Goal: Find specific page/section: Locate a particular part of the current website

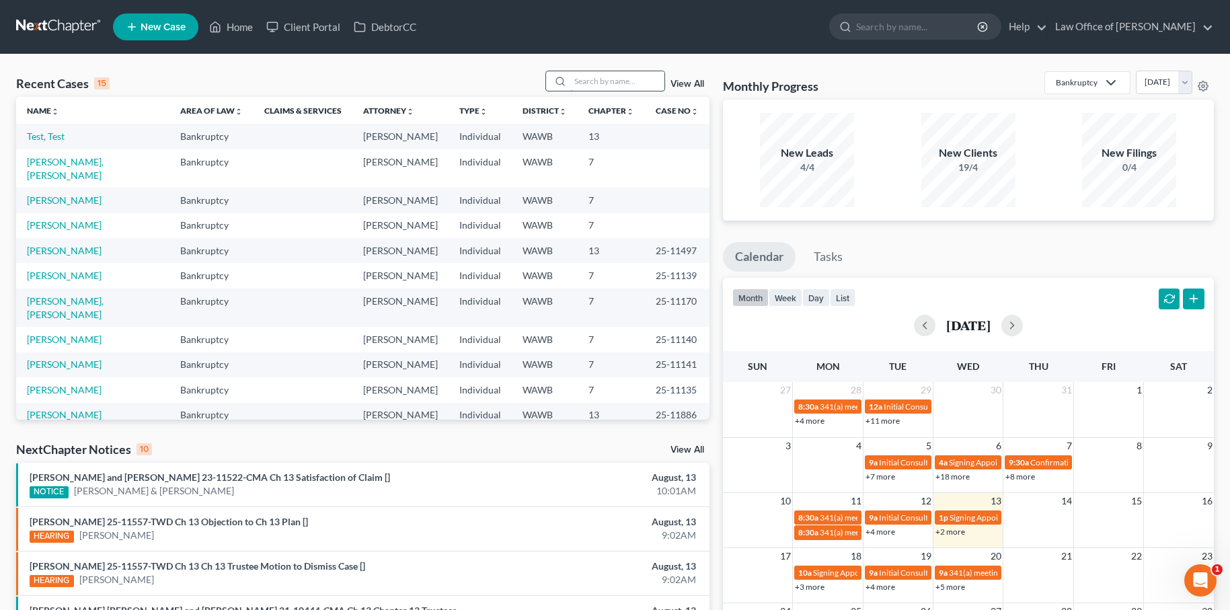
click at [609, 81] on input "search" at bounding box center [617, 81] width 94 height 20
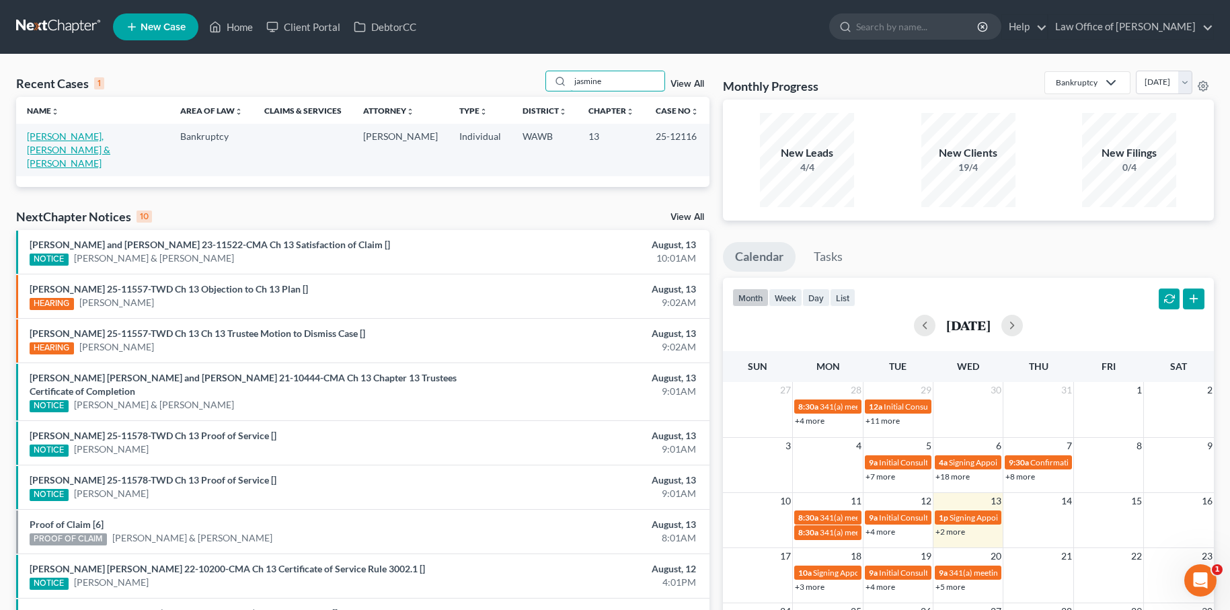
type input "jasmine"
click at [107, 135] on link "Nelson, Djimon & Jasmine" at bounding box center [68, 149] width 83 height 38
select select "6"
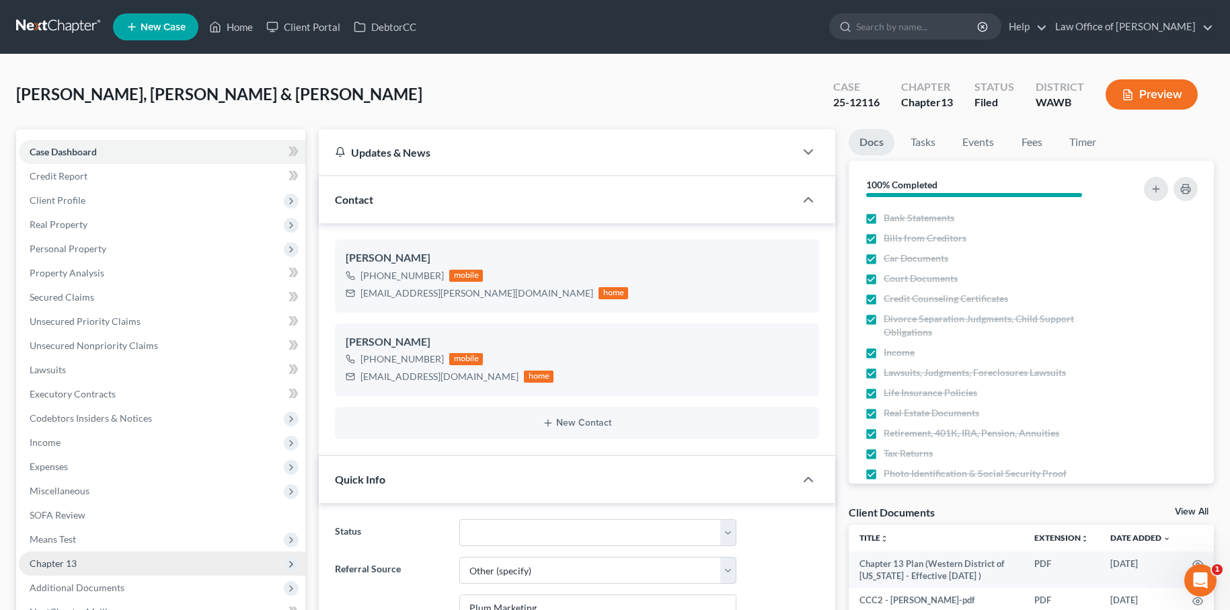
click at [149, 564] on span "Chapter 13" at bounding box center [162, 563] width 286 height 24
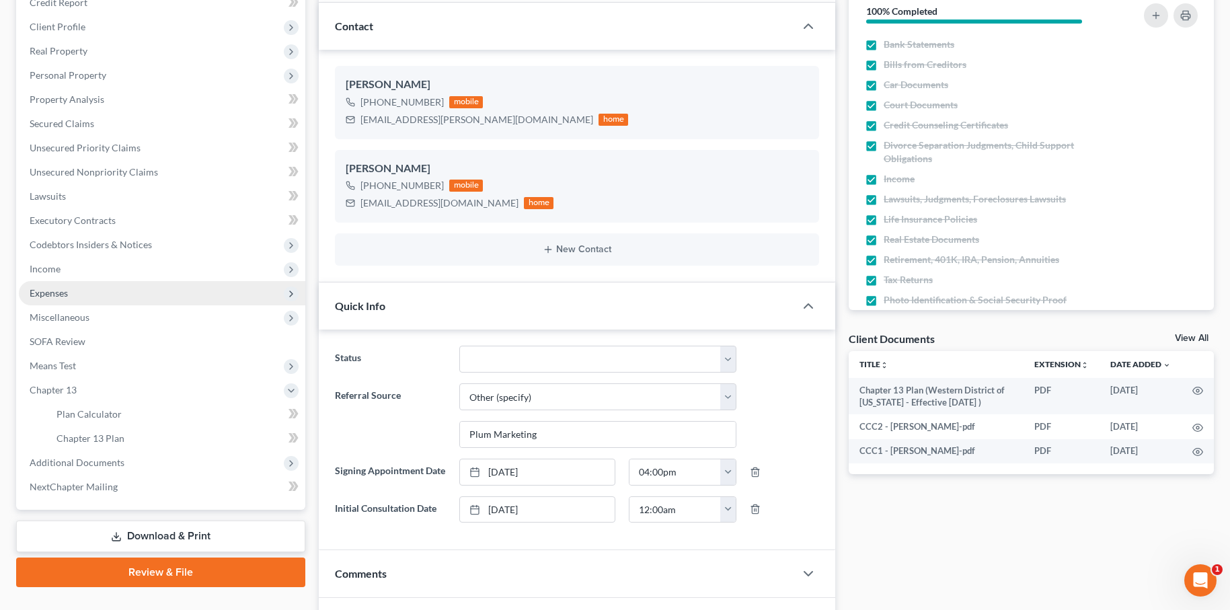
scroll to position [180, 0]
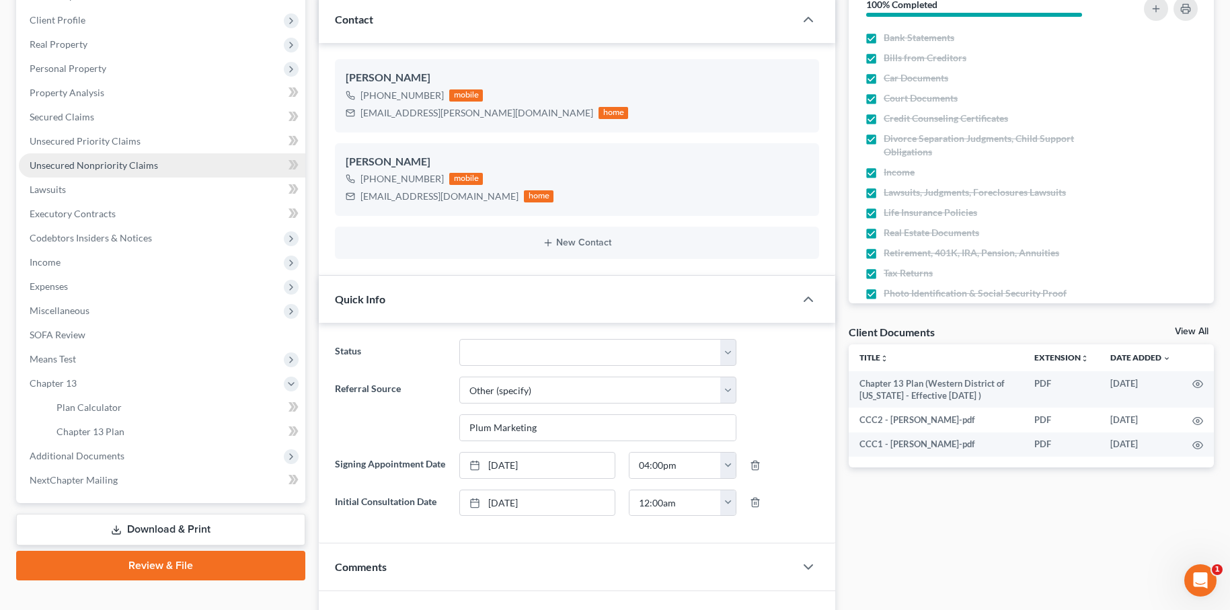
click at [198, 157] on link "Unsecured Nonpriority Claims" at bounding box center [162, 165] width 286 height 24
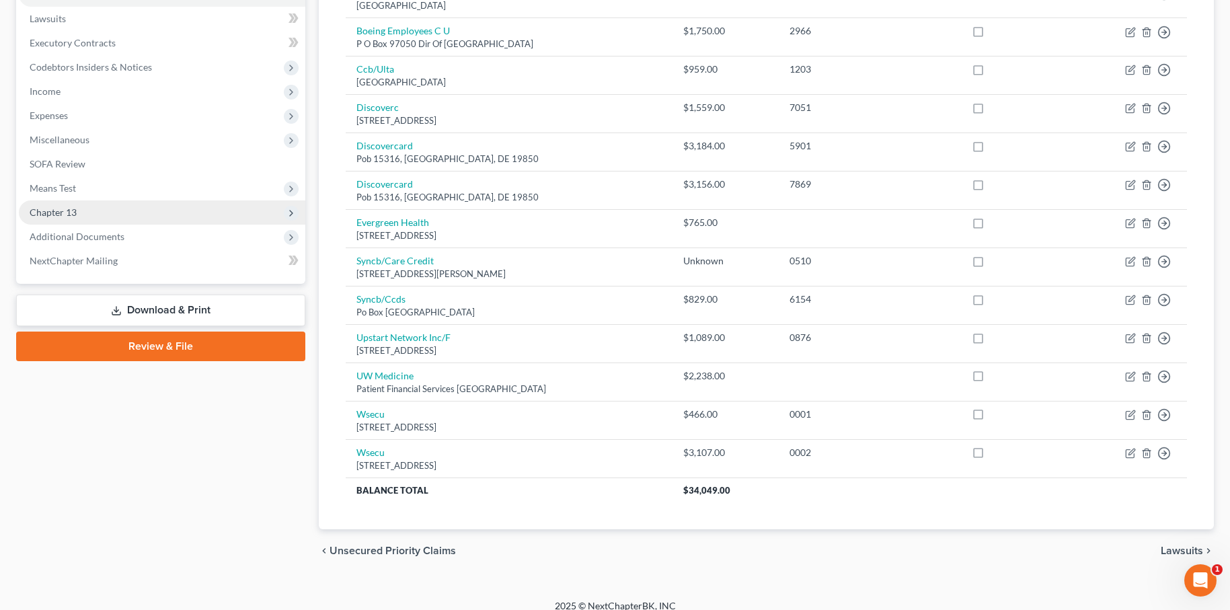
scroll to position [344, 0]
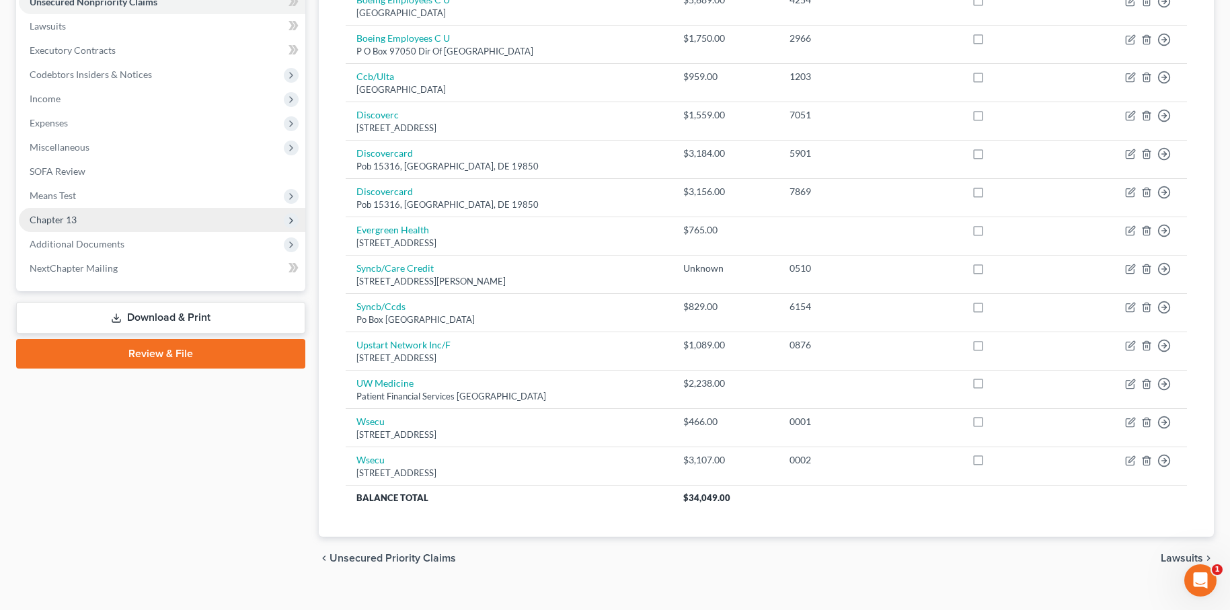
click at [147, 225] on span "Chapter 13" at bounding box center [162, 220] width 286 height 24
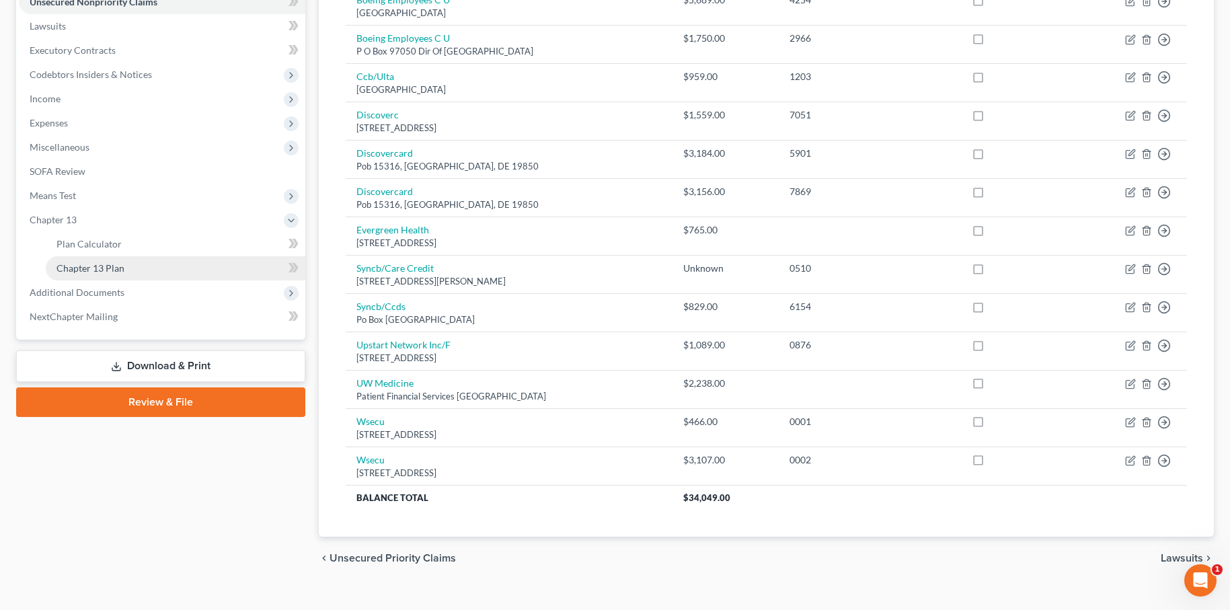
click at [128, 271] on link "Chapter 13 Plan" at bounding box center [176, 268] width 260 height 24
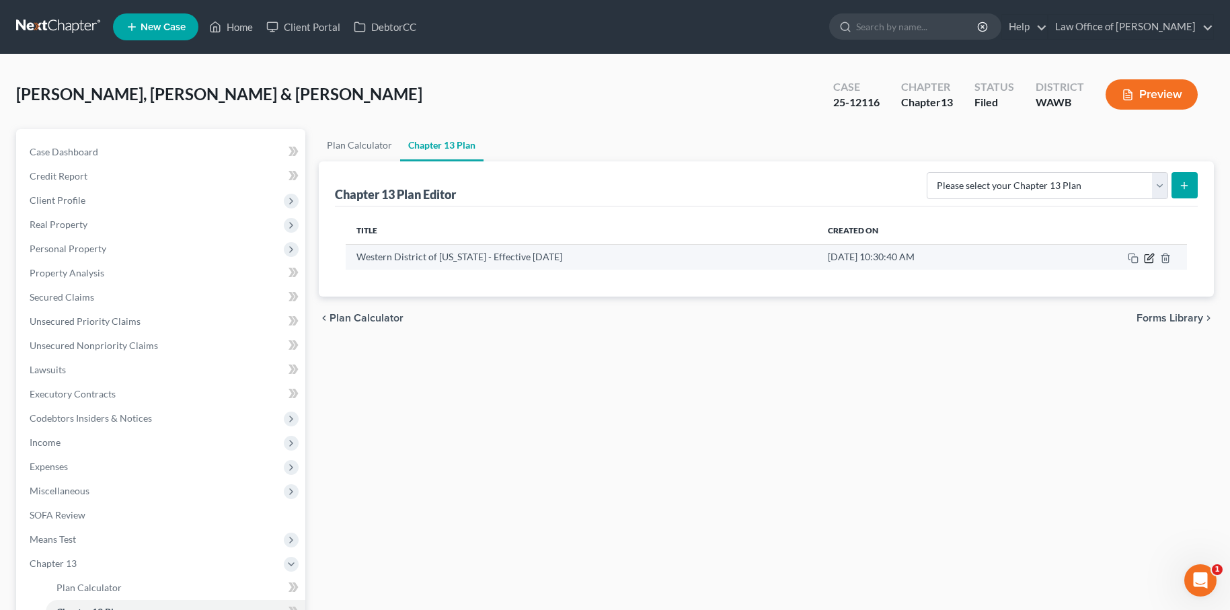
click at [1148, 257] on icon "button" at bounding box center [1149, 258] width 11 height 11
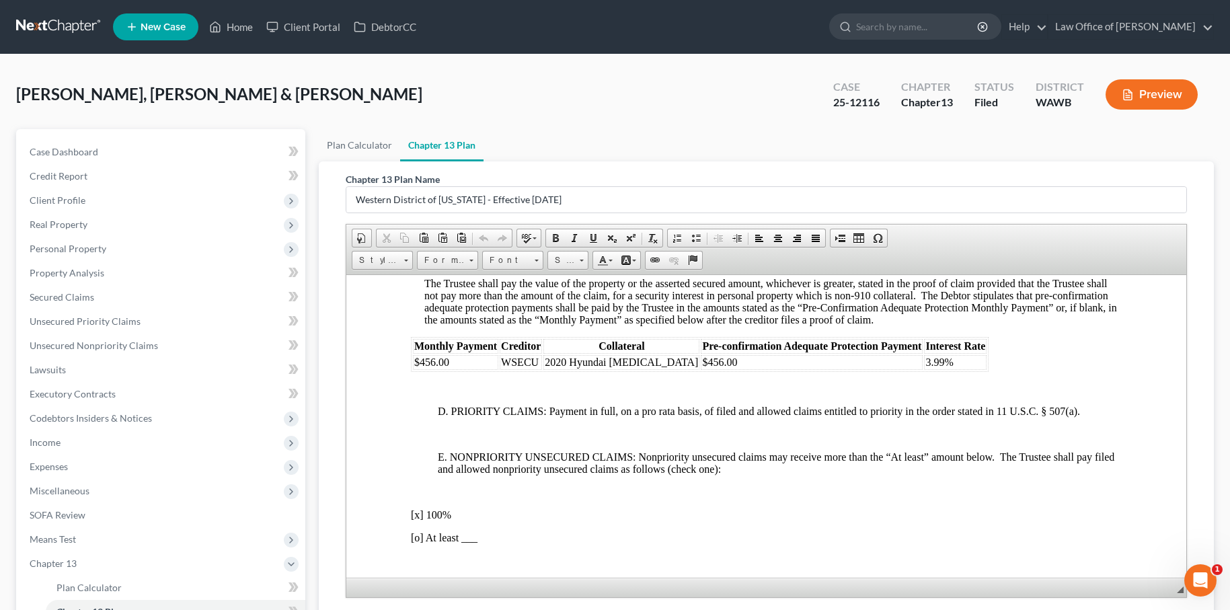
scroll to position [202, 0]
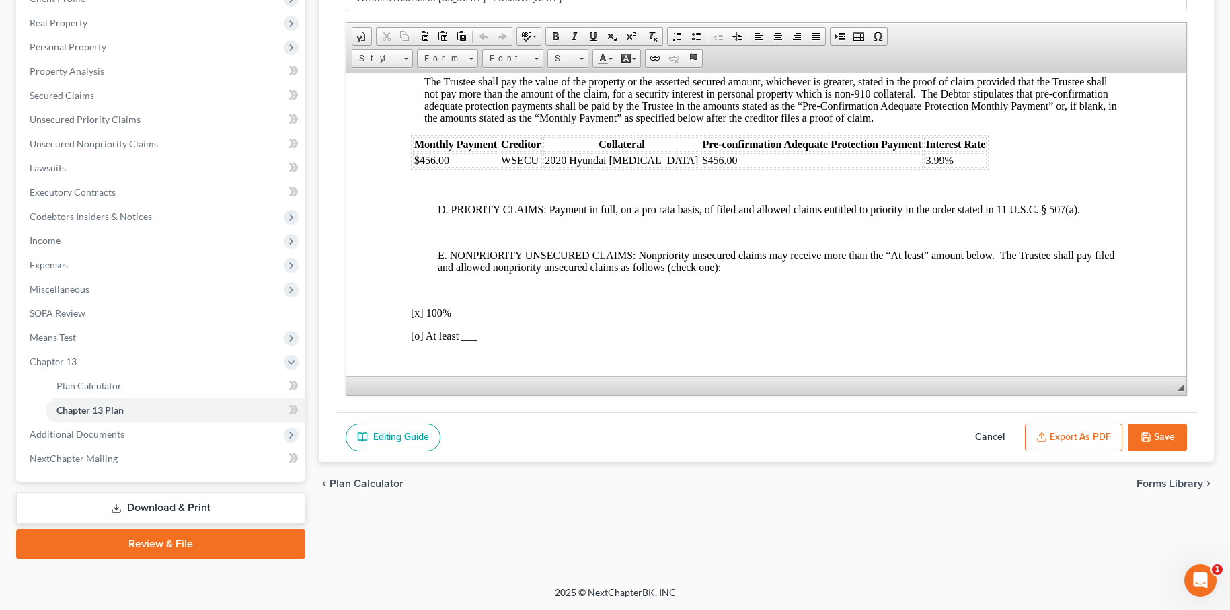
click at [987, 436] on button "Cancel" at bounding box center [989, 438] width 59 height 28
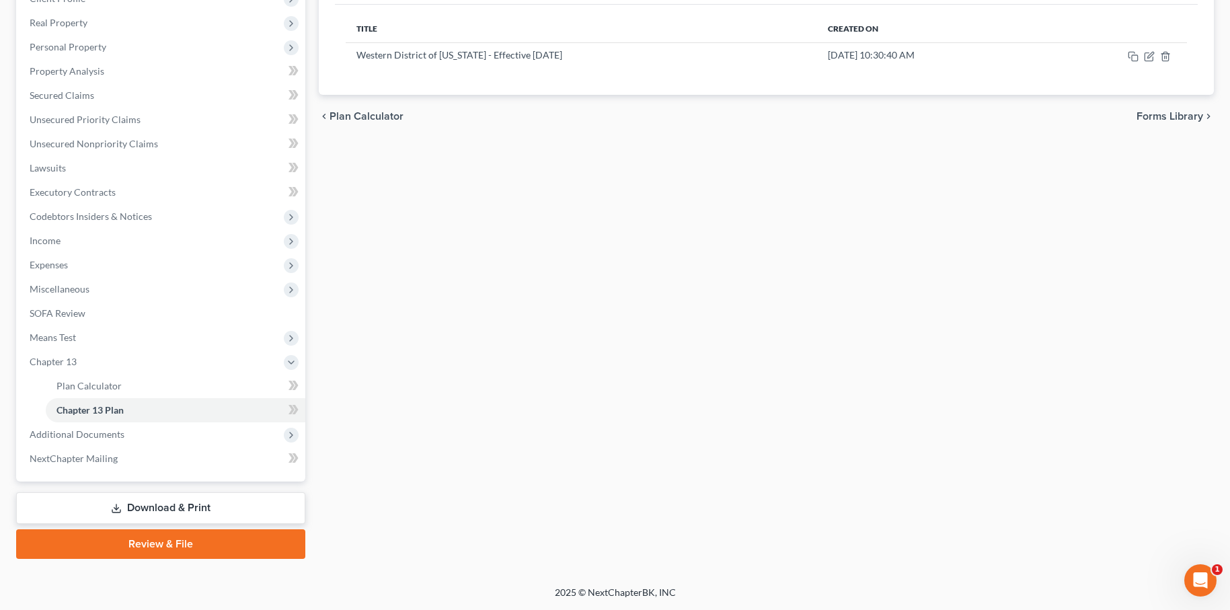
scroll to position [0, 0]
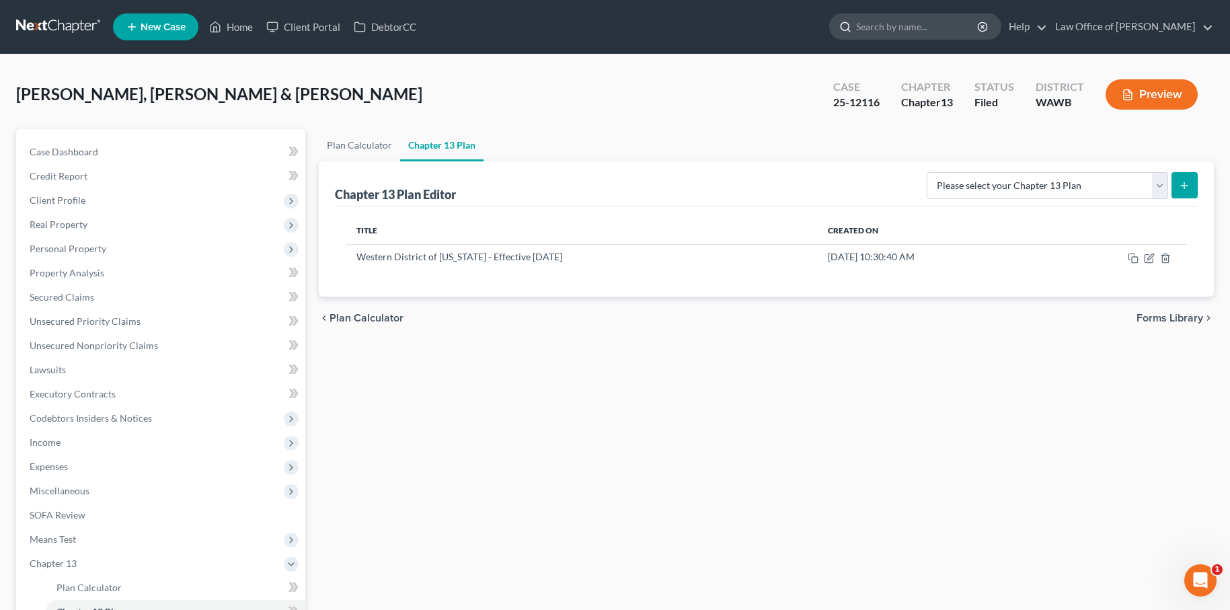
click at [951, 25] on input "search" at bounding box center [917, 26] width 123 height 25
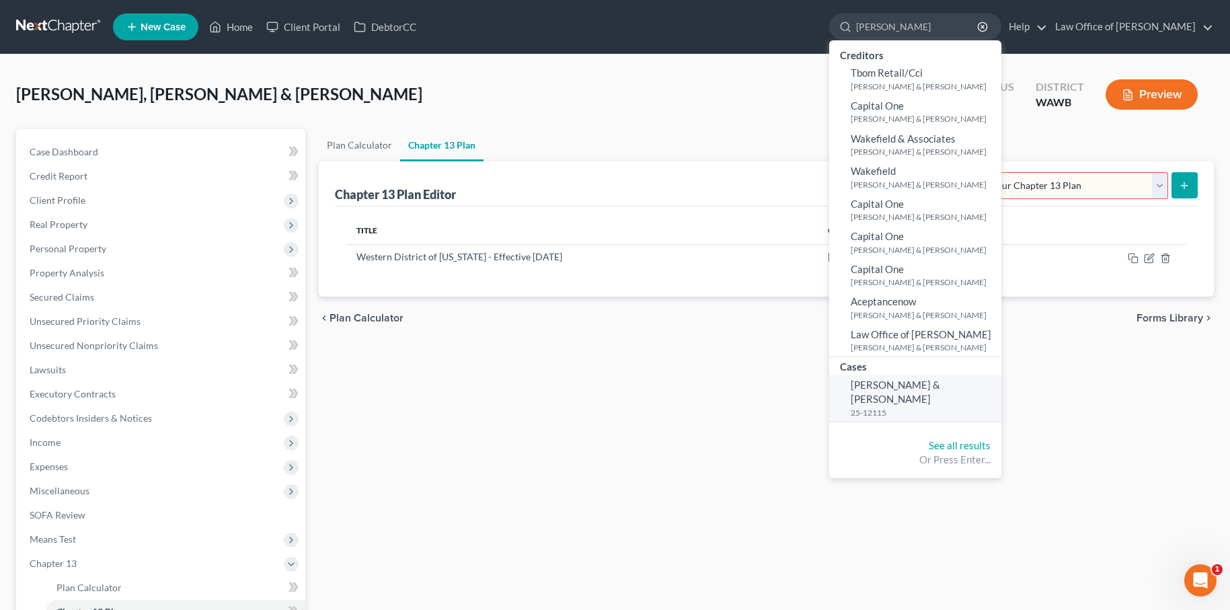
type input "velasquez"
click at [933, 383] on span "Velasquez, Anthony & Allison" at bounding box center [895, 392] width 89 height 26
select select "6"
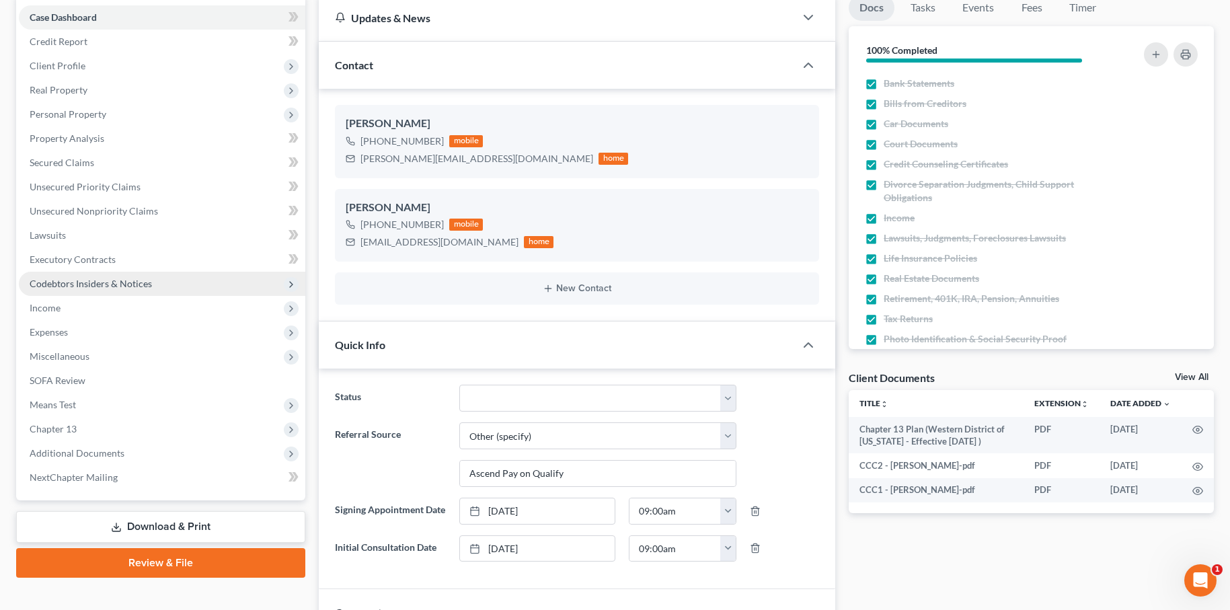
scroll to position [139, 0]
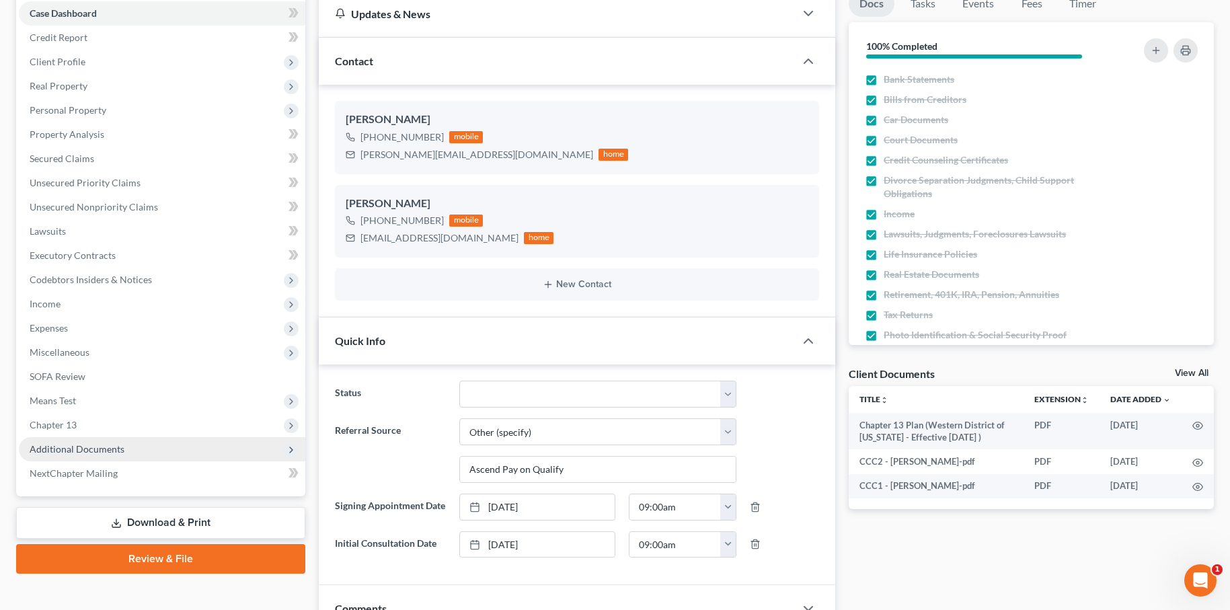
click at [153, 448] on span "Additional Documents" at bounding box center [162, 449] width 286 height 24
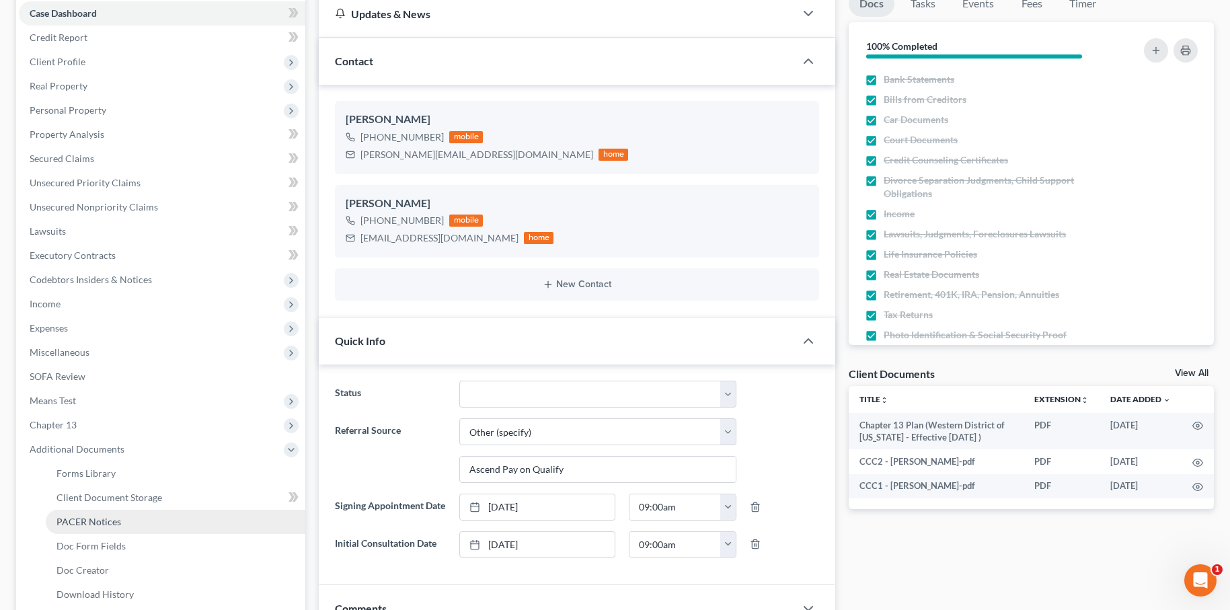
click at [131, 527] on link "PACER Notices" at bounding box center [176, 522] width 260 height 24
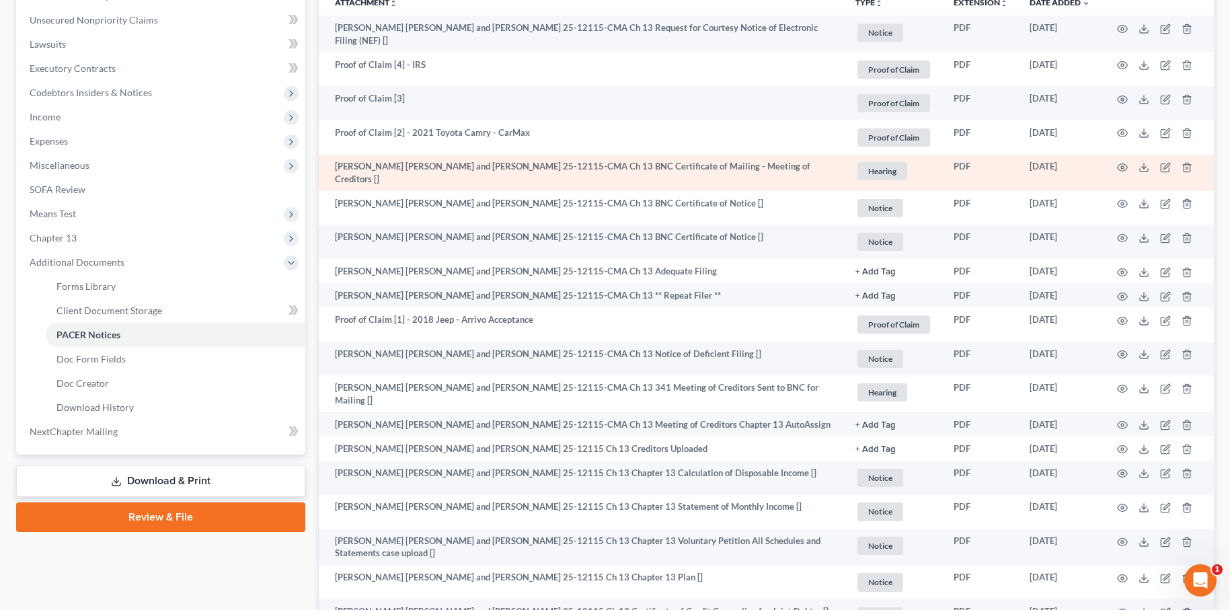
scroll to position [339, 0]
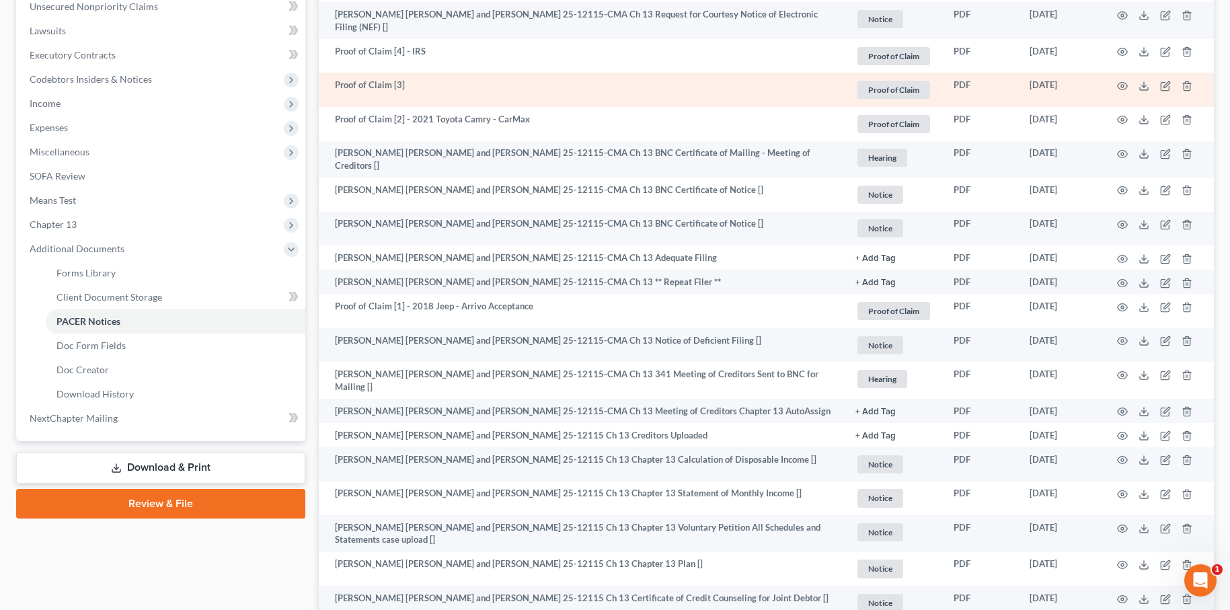
click at [1128, 81] on td at bounding box center [1157, 90] width 113 height 34
click at [1124, 85] on icon "button" at bounding box center [1122, 86] width 11 height 11
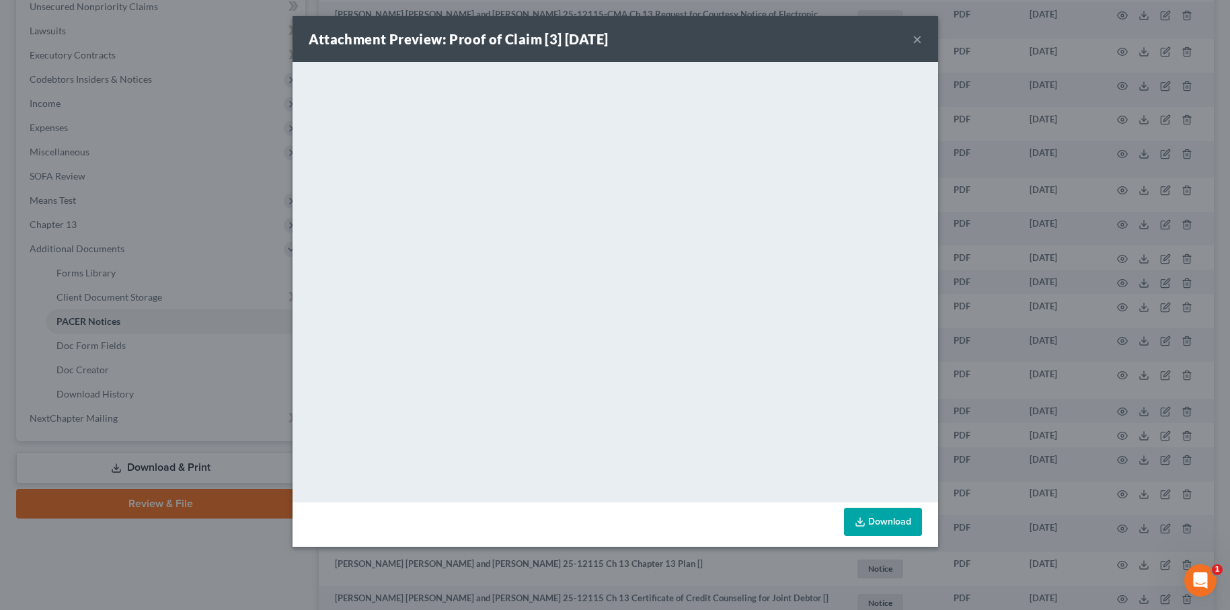
click at [920, 38] on button "×" at bounding box center [917, 39] width 9 height 16
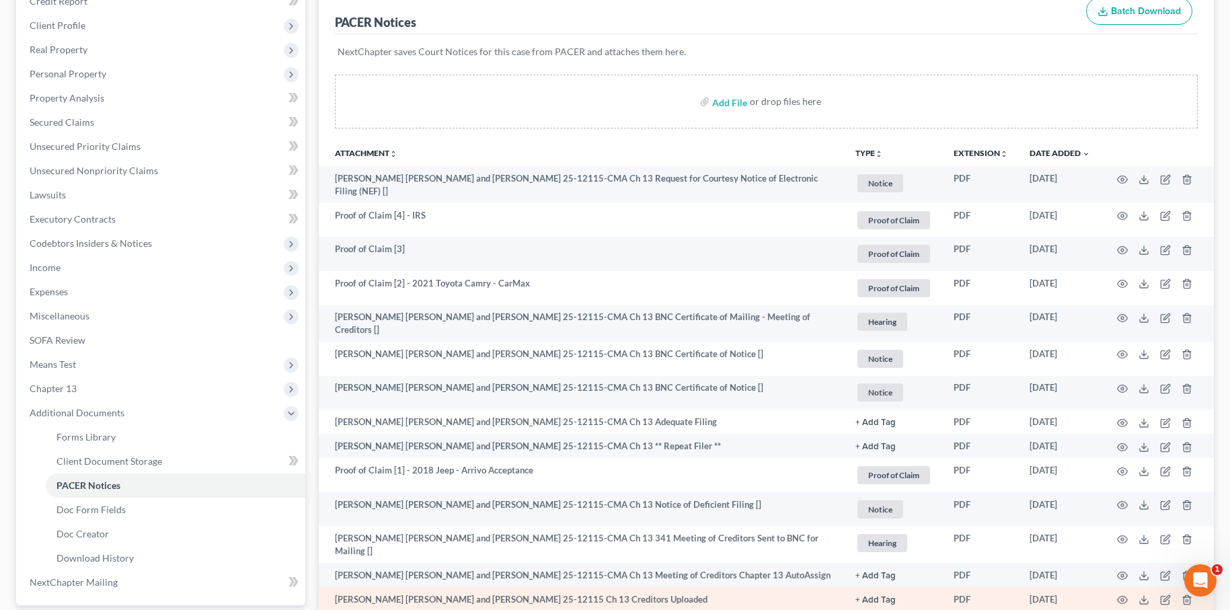
scroll to position [174, 0]
